Goal: Information Seeking & Learning: Learn about a topic

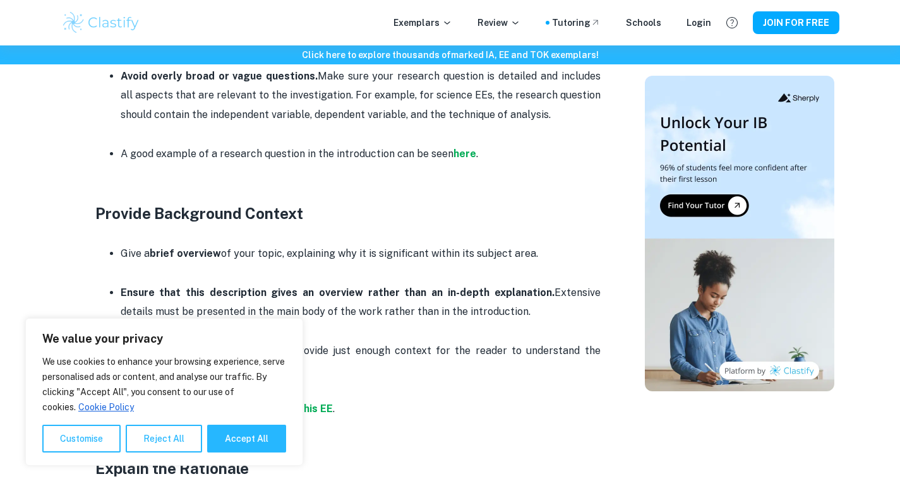
scroll to position [760, 0]
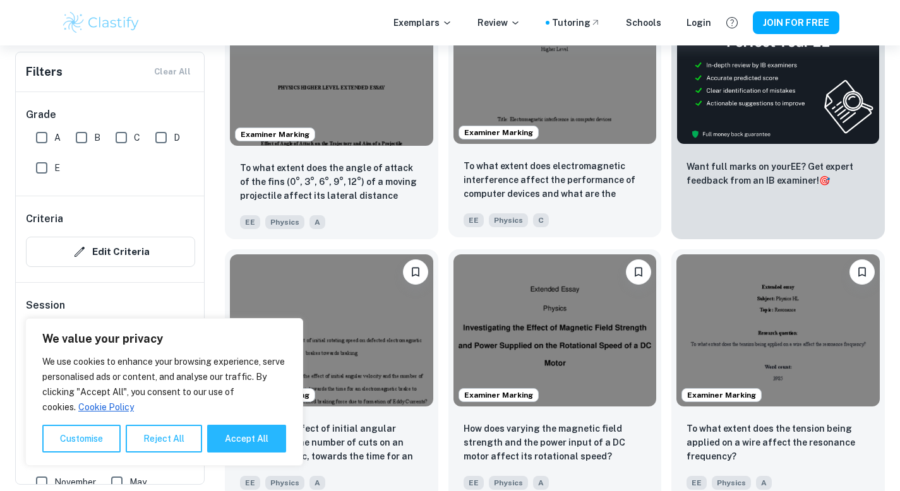
scroll to position [511, 0]
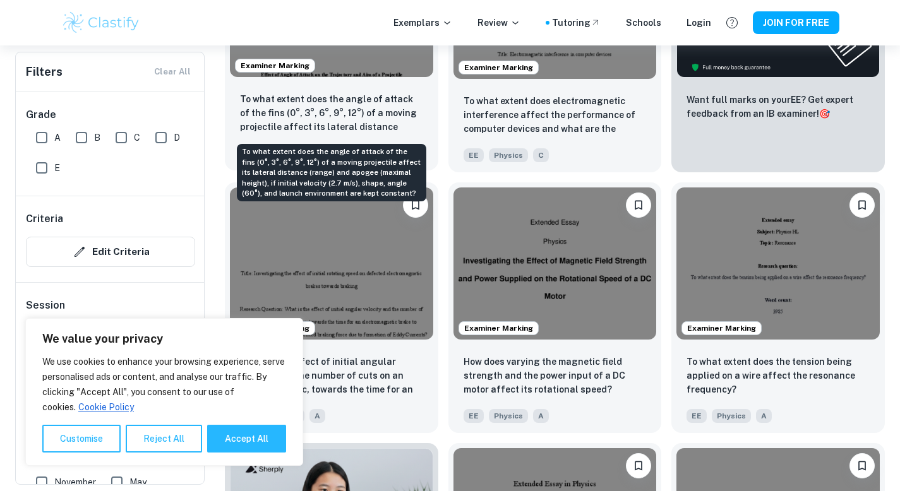
click at [371, 116] on p "To what extent does the angle of attack of the fins (0°, 3°, 6°, 9°, 12°) of a …" at bounding box center [331, 113] width 183 height 43
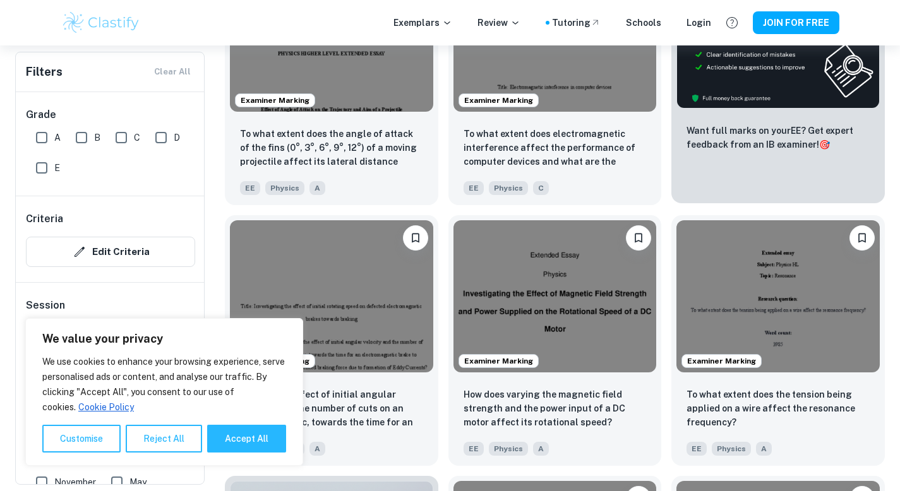
scroll to position [532, 0]
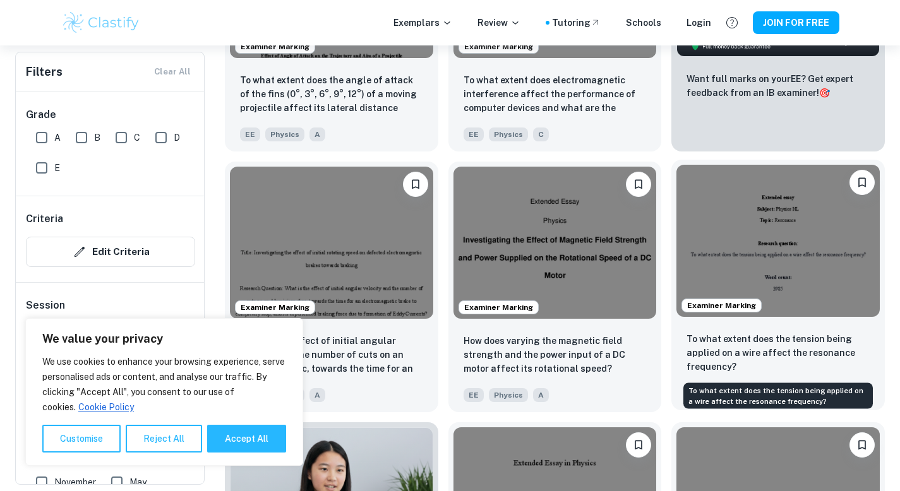
click at [748, 347] on p "To what extent does the tension being applied on a wire affect the resonance fr…" at bounding box center [777, 353] width 183 height 42
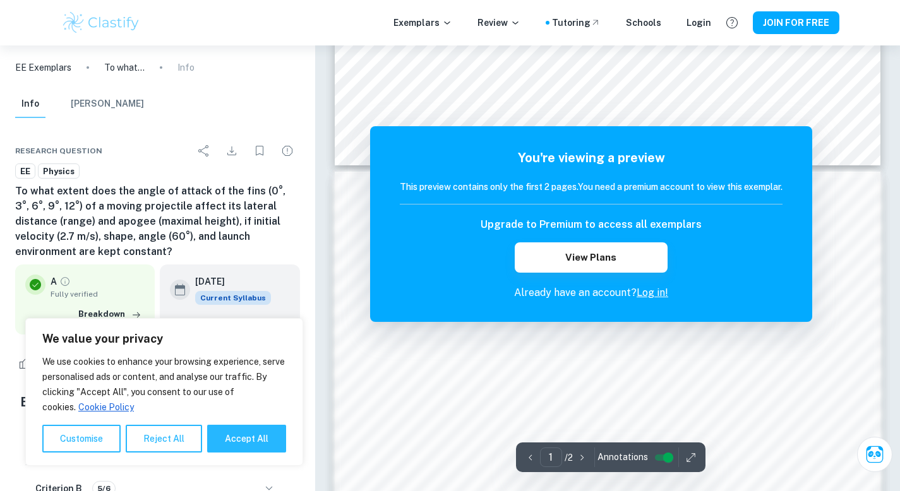
scroll to position [1072, 0]
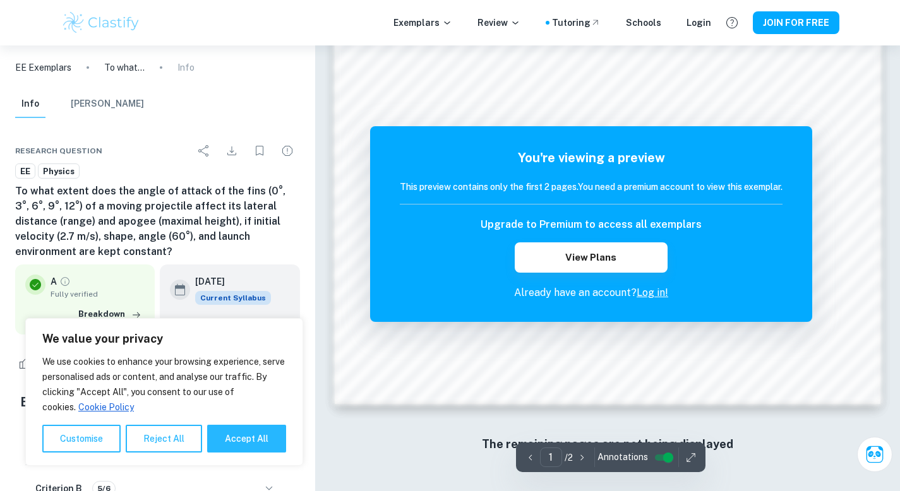
click at [802, 265] on div "You're viewing a preview This preview contains only the first 2 pages. You need…" at bounding box center [591, 224] width 442 height 196
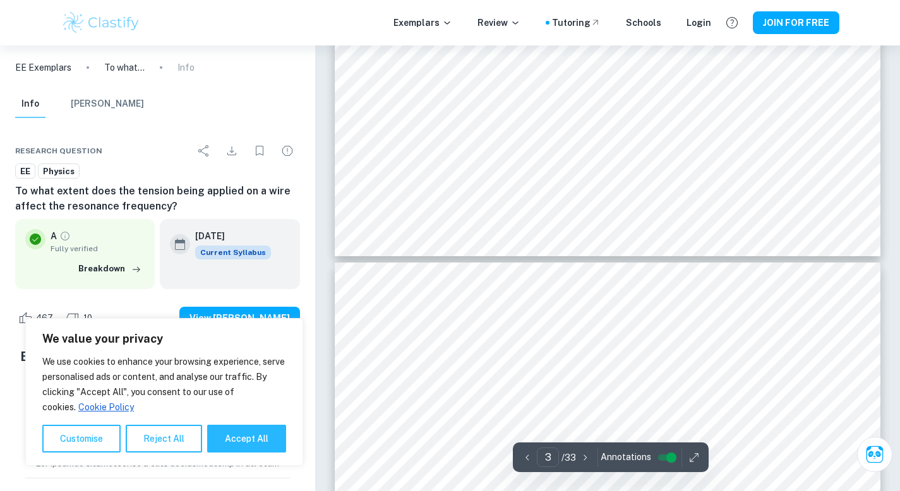
type input "4"
